Goal: Information Seeking & Learning: Check status

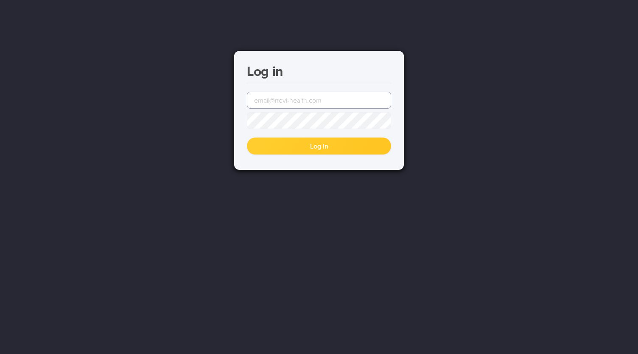
type input "[EMAIL_ADDRESS][DOMAIN_NAME]"
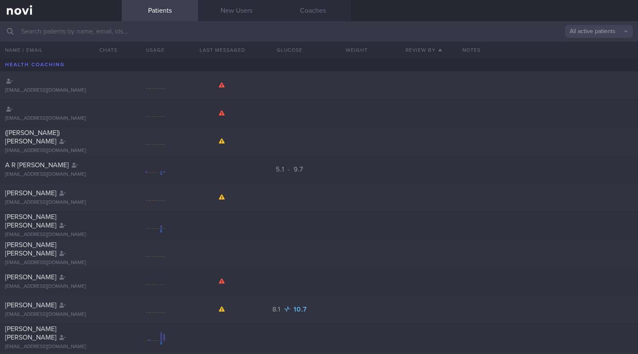
click at [60, 38] on input "text" at bounding box center [319, 31] width 638 height 20
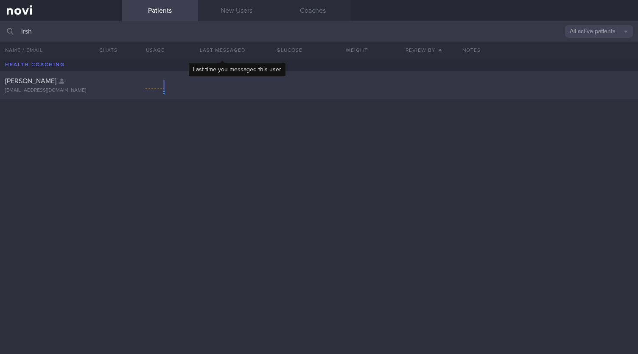
type input "irsh"
click at [171, 92] on div "[PERSON_NAME] [EMAIL_ADDRESS][DOMAIN_NAME]" at bounding box center [319, 85] width 638 height 28
select select "8"
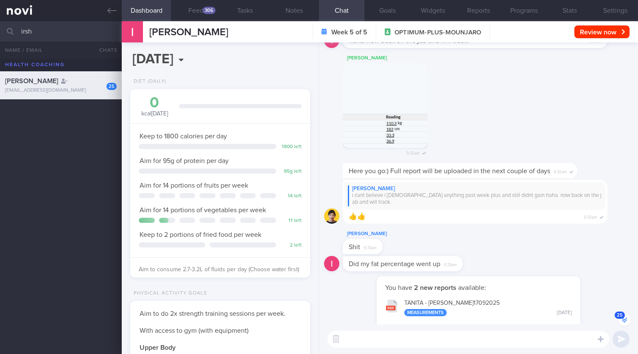
scroll to position [-401, 0]
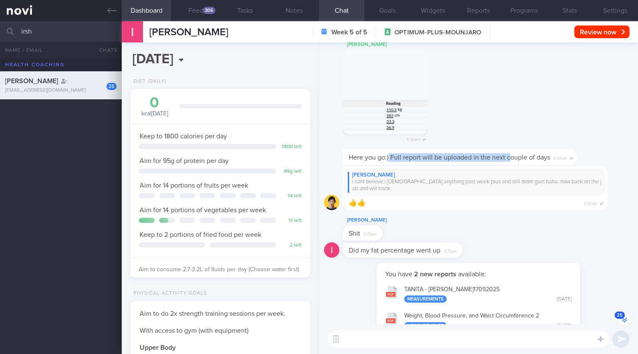
drag, startPoint x: 389, startPoint y: 158, endPoint x: 509, endPoint y: 166, distance: 120.3
click at [509, 166] on div "Here you go:) Full report will be uploaded in the next couple of days 9:32am" at bounding box center [478, 157] width 309 height 17
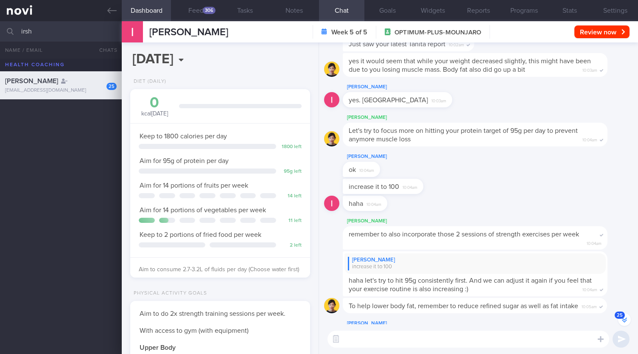
scroll to position [0, 0]
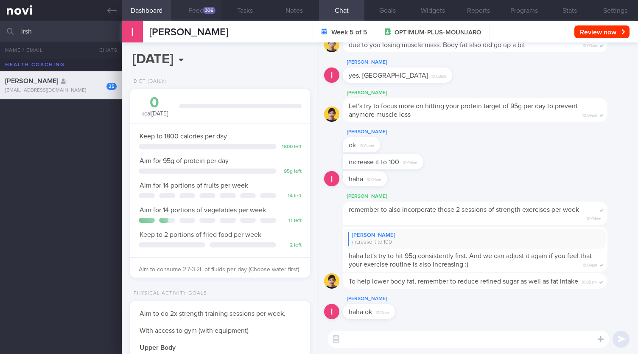
click at [185, 6] on button "Feed 306" at bounding box center [195, 10] width 49 height 21
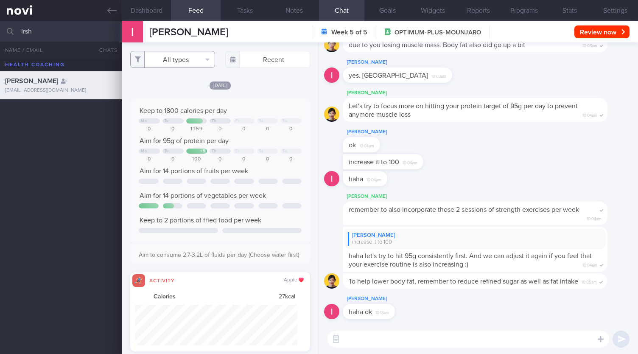
click at [172, 59] on button "All types" at bounding box center [172, 59] width 85 height 17
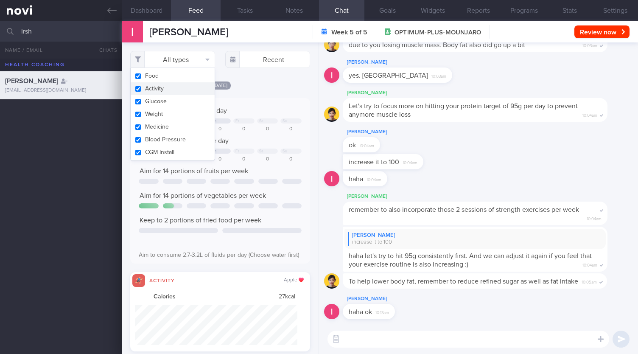
click at [168, 84] on button "Activity" at bounding box center [173, 88] width 84 height 13
checkbox input "false"
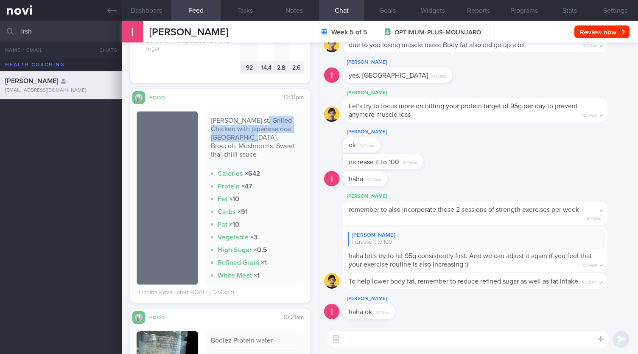
drag, startPoint x: 257, startPoint y: 129, endPoint x: 260, endPoint y: 146, distance: 16.7
click at [260, 146] on div "[PERSON_NAME] st. Grilled Chicken with japanese rice. [GEOGRAPHIC_DATA]. Brocco…" at bounding box center [254, 140] width 87 height 49
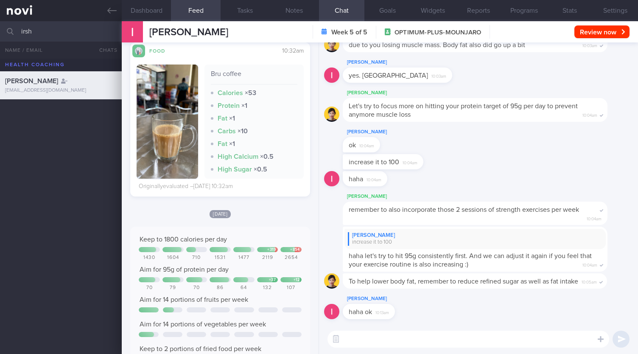
drag, startPoint x: 100, startPoint y: 32, endPoint x: 0, endPoint y: 23, distance: 100.0
click at [0, 23] on input "irsh" at bounding box center [319, 31] width 638 height 20
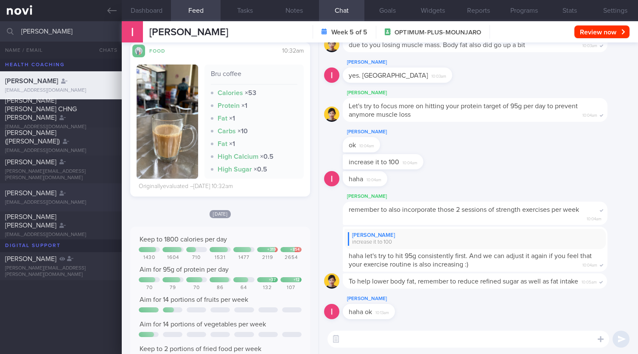
type input "[PERSON_NAME]"
click at [57, 201] on div "[EMAIL_ADDRESS][DOMAIN_NAME]" at bounding box center [61, 202] width 112 height 6
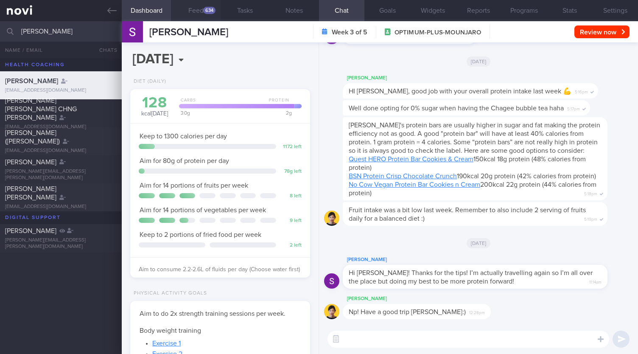
click at [201, 11] on button "Feed 634" at bounding box center [195, 10] width 49 height 21
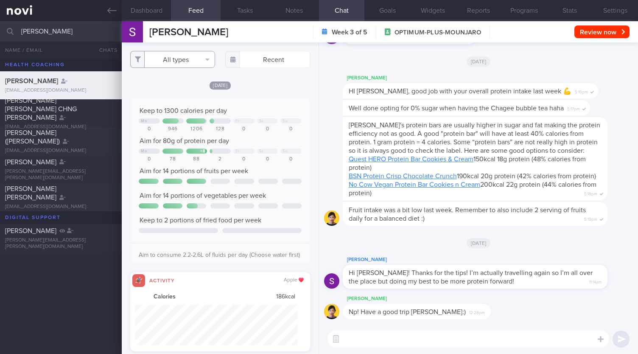
click at [182, 67] on button "All types" at bounding box center [172, 59] width 85 height 17
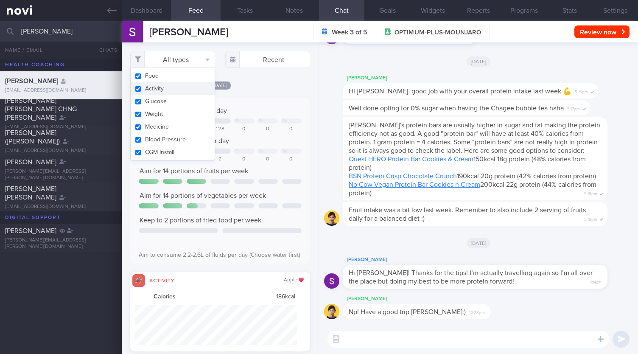
click at [179, 87] on button "Activity" at bounding box center [173, 88] width 84 height 13
checkbox input "false"
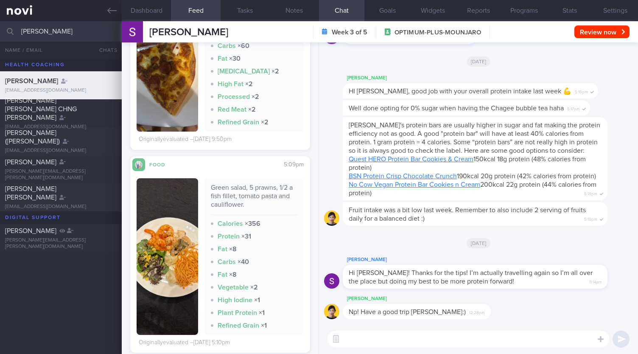
scroll to position [2545, 0]
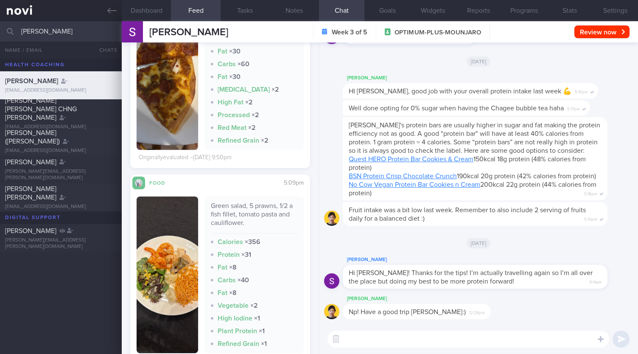
drag, startPoint x: 60, startPoint y: 32, endPoint x: 0, endPoint y: 32, distance: 60.2
click at [0, 32] on input "[PERSON_NAME]" at bounding box center [319, 31] width 638 height 20
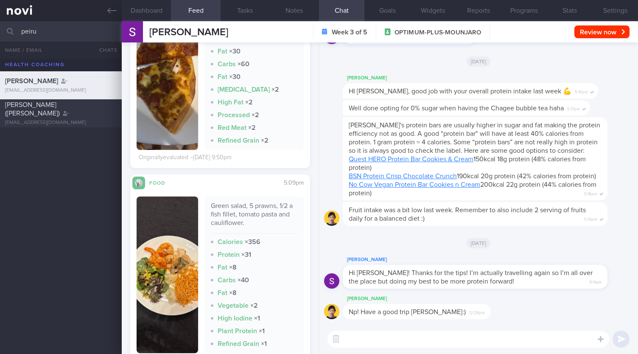
type input "peiru"
click at [42, 111] on span "[PERSON_NAME] ([PERSON_NAME])" at bounding box center [32, 108] width 55 height 15
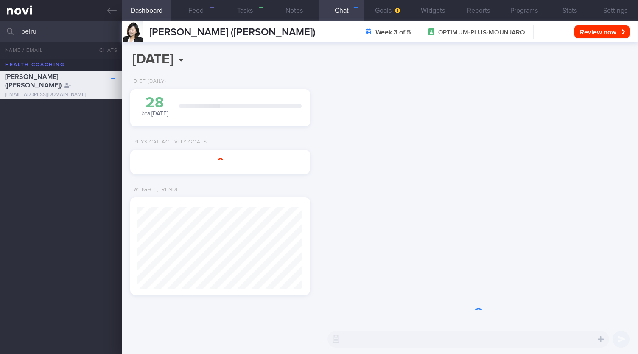
scroll to position [424020, 423953]
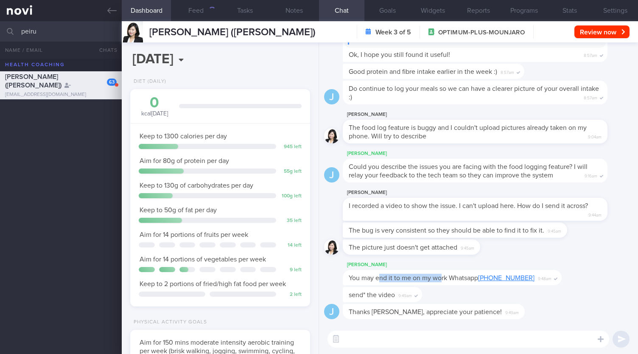
drag, startPoint x: 377, startPoint y: 279, endPoint x: 442, endPoint y: 280, distance: 64.5
click at [442, 280] on span "You may end it to me on my work Whatsapp [PHONE_NUMBER]" at bounding box center [442, 277] width 186 height 7
drag, startPoint x: 380, startPoint y: 311, endPoint x: 479, endPoint y: 313, distance: 98.9
click at [479, 313] on div "Thanks [PERSON_NAME], appreciate your patience! 9:49am" at bounding box center [434, 311] width 182 height 15
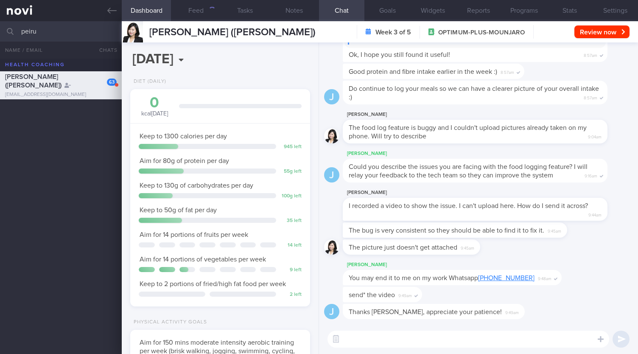
click at [382, 208] on span "I recorded a video to show the issue. I can't upload here. How do I send it acr…" at bounding box center [468, 205] width 239 height 7
click at [189, 11] on button "Feed 1523+" at bounding box center [195, 10] width 49 height 21
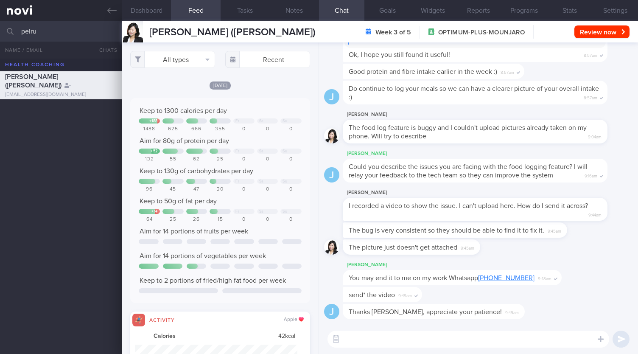
scroll to position [40, 162]
